Goal: Task Accomplishment & Management: Manage account settings

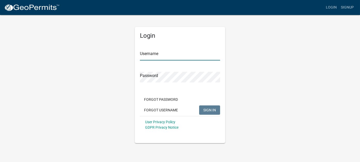
type input "[PERSON_NAME]"
click at [210, 110] on span "SIGN IN" at bounding box center [209, 110] width 13 height 4
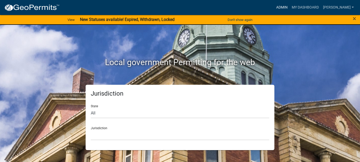
click at [290, 9] on link "Admin" at bounding box center [282, 8] width 16 height 10
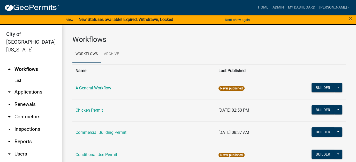
drag, startPoint x: 34, startPoint y: 73, endPoint x: 34, endPoint y: 76, distance: 2.8
click at [34, 76] on link "List" at bounding box center [31, 81] width 62 height 10
click at [33, 86] on link "arrow_drop_down Applications" at bounding box center [31, 92] width 62 height 12
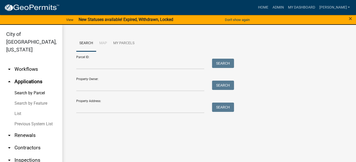
click at [17, 109] on link "List" at bounding box center [31, 114] width 62 height 10
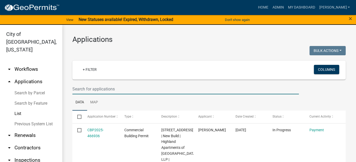
click at [93, 88] on input "text" at bounding box center [185, 89] width 227 height 11
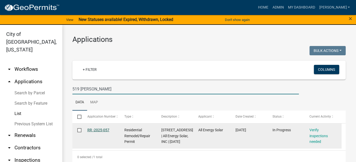
type input "519 [PERSON_NAME]"
click at [99, 131] on link "RR -2025-057" at bounding box center [98, 130] width 22 height 4
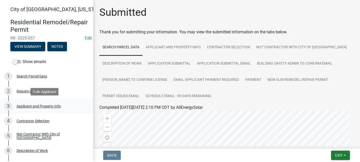
click at [41, 110] on div "3 Applicant and Property Info" at bounding box center [44, 106] width 81 height 8
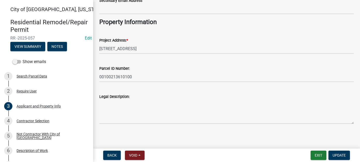
scroll to position [145, 0]
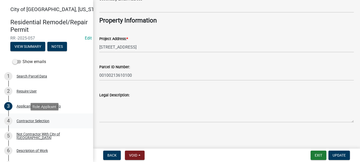
click at [48, 122] on div "Contractor Selection" at bounding box center [33, 121] width 33 height 4
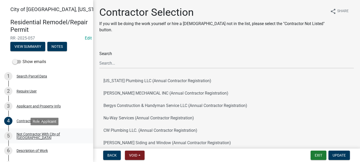
click at [48, 138] on div "Not Contractor With City of [GEOGRAPHIC_DATA]" at bounding box center [51, 135] width 68 height 7
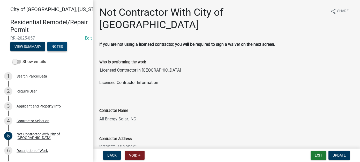
click at [52, 45] on button "Notes" at bounding box center [57, 46] width 20 height 9
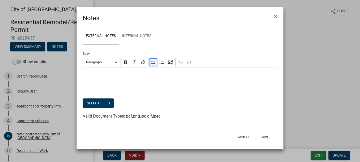
click at [155, 63] on icon "Editor toolbar" at bounding box center [153, 62] width 5 height 5
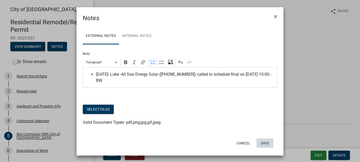
click at [268, 144] on button "Save" at bounding box center [265, 143] width 17 height 9
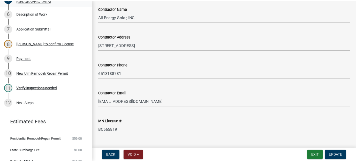
scroll to position [148, 0]
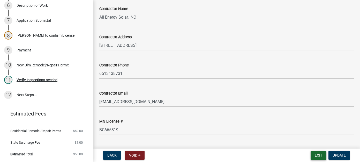
click at [319, 156] on button "Exit" at bounding box center [319, 155] width 16 height 9
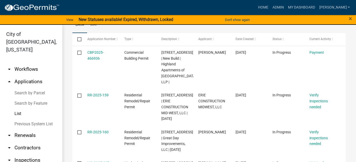
scroll to position [26, 0]
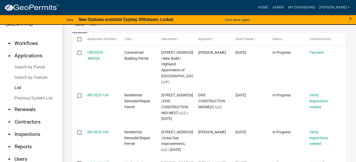
click at [28, 141] on link "arrow_drop_down Reports" at bounding box center [31, 147] width 62 height 12
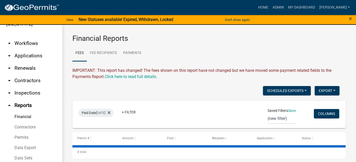
scroll to position [20, 0]
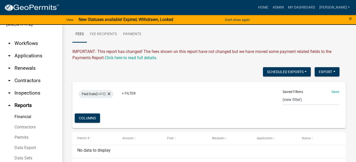
scroll to position [33, 0]
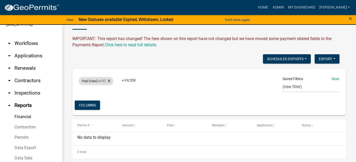
click at [97, 77] on div "Paid Date [DATE]" at bounding box center [96, 81] width 35 height 8
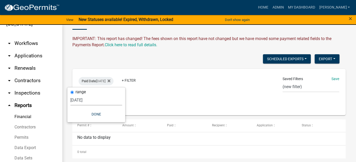
click at [86, 99] on select "[DATE] [DATE] Current Week Previous Week Current Month Last Month Current Calen…" at bounding box center [96, 100] width 52 height 11
select select "previous_1_day"
click at [73, 95] on select "[DATE] [DATE] Current Week Previous Week Current Month Last Month Current Calen…" at bounding box center [96, 100] width 52 height 11
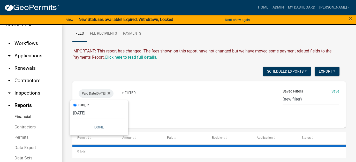
scroll to position [20, 0]
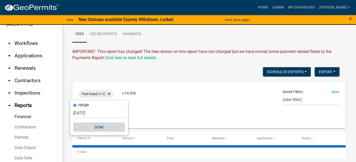
click at [101, 124] on button "Done" at bounding box center [99, 127] width 52 height 9
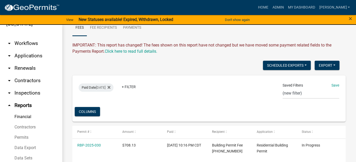
scroll to position [26, 0]
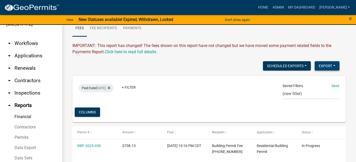
click at [323, 67] on button "Export" at bounding box center [327, 65] width 25 height 9
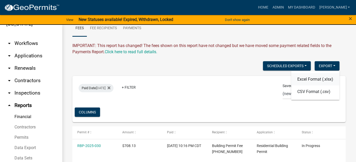
click at [311, 80] on button "Excel Format (.xlsx)" at bounding box center [315, 79] width 48 height 12
click at [23, 50] on link "arrow_drop_down Applications" at bounding box center [31, 56] width 62 height 12
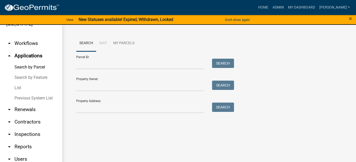
click at [22, 83] on link "List" at bounding box center [31, 88] width 62 height 10
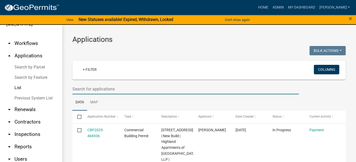
click at [101, 90] on input "text" at bounding box center [185, 89] width 227 height 11
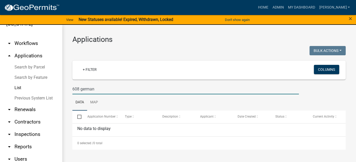
click at [81, 89] on input "608 german" at bounding box center [185, 89] width 227 height 11
drag, startPoint x: 109, startPoint y: 90, endPoint x: 86, endPoint y: 90, distance: 22.5
click at [86, 90] on input "608 1/2 german" at bounding box center [185, 89] width 227 height 11
type input "608 1/2"
drag, startPoint x: 101, startPoint y: 90, endPoint x: 54, endPoint y: 87, distance: 47.7
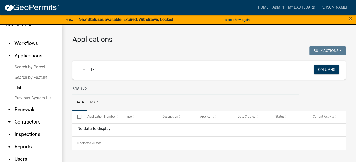
click at [54, 87] on div "City of [GEOGRAPHIC_DATA], [US_STATE] arrow_drop_down Workflows List arrow_drop…" at bounding box center [178, 97] width 356 height 144
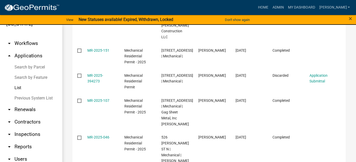
scroll to position [347, 0]
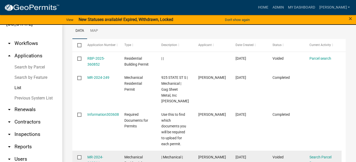
scroll to position [74, 0]
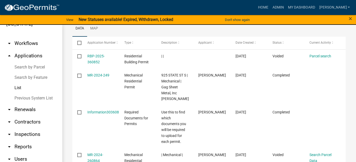
click at [17, 84] on link "List" at bounding box center [31, 88] width 62 height 10
click at [14, 83] on link "List" at bounding box center [31, 88] width 62 height 10
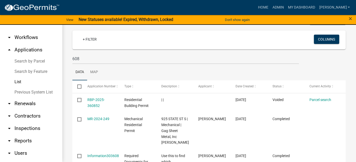
scroll to position [22, 0]
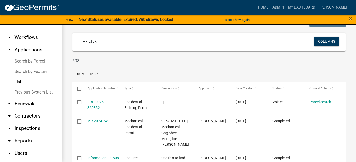
click at [84, 61] on input "608" at bounding box center [185, 61] width 227 height 11
drag, startPoint x: 84, startPoint y: 61, endPoint x: 49, endPoint y: 56, distance: 35.5
click at [49, 56] on div "City of [GEOGRAPHIC_DATA], [US_STATE] arrow_drop_down Workflows List arrow_drop…" at bounding box center [178, 91] width 356 height 144
click at [19, 77] on link "List" at bounding box center [31, 82] width 62 height 10
click at [83, 60] on input "608" at bounding box center [185, 61] width 227 height 11
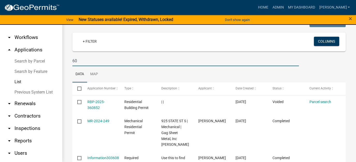
type input "6"
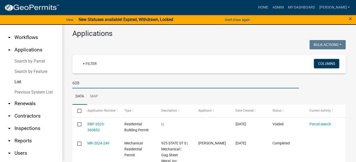
click at [18, 77] on link "List" at bounding box center [31, 82] width 62 height 10
click at [123, 78] on input "608" at bounding box center [185, 83] width 227 height 11
drag, startPoint x: 107, startPoint y: 83, endPoint x: 62, endPoint y: 75, distance: 45.3
click at [62, 75] on div "City of [GEOGRAPHIC_DATA], [US_STATE] arrow_drop_down Workflows List arrow_drop…" at bounding box center [178, 91] width 356 height 144
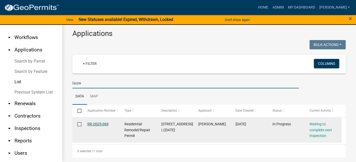
type input "lauw"
click at [102, 124] on link "RR-2025-069" at bounding box center [97, 124] width 21 height 4
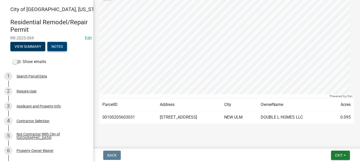
click at [52, 50] on button "Notes" at bounding box center [57, 46] width 20 height 9
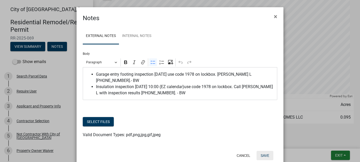
click at [262, 152] on button "Save" at bounding box center [265, 155] width 17 height 9
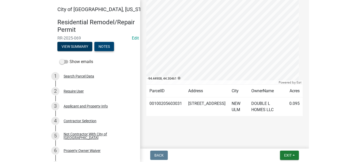
scroll to position [207, 0]
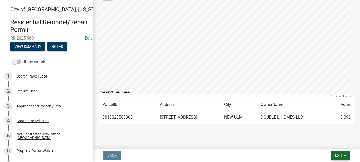
click at [337, 155] on span "Exit" at bounding box center [339, 155] width 8 height 4
click at [321, 144] on button "Save & Exit" at bounding box center [329, 142] width 41 height 12
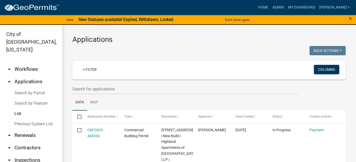
click at [21, 76] on link "arrow_drop_up Applications" at bounding box center [31, 82] width 62 height 12
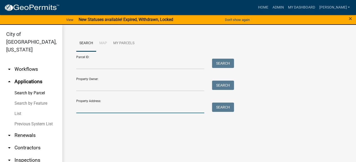
click at [85, 108] on input "Property Address:" at bounding box center [140, 108] width 128 height 11
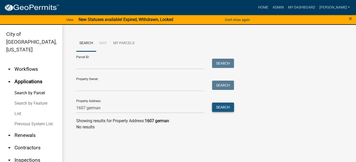
click at [223, 108] on button "Search" at bounding box center [223, 107] width 22 height 9
drag, startPoint x: 109, startPoint y: 107, endPoint x: 68, endPoint y: 101, distance: 41.8
click at [68, 101] on div "Search Map My Parcels Parcel ID: Search Property Owner: Search Property Address…" at bounding box center [209, 85] width 294 height 120
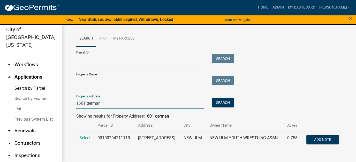
scroll to position [6, 0]
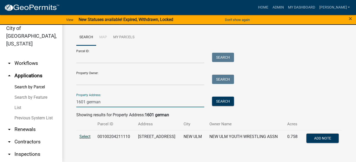
type input "1601 german"
click at [88, 137] on span "Select" at bounding box center [84, 136] width 11 height 5
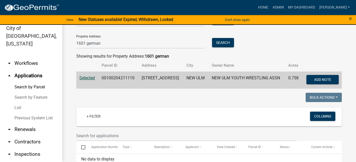
scroll to position [52, 0]
